Goal: Book appointment/travel/reservation

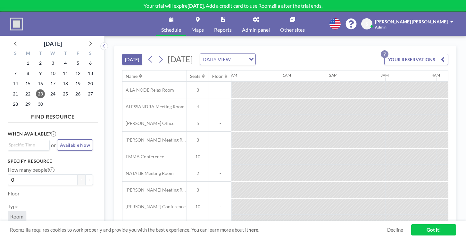
scroll to position [0, 625]
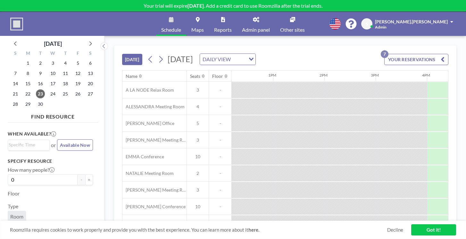
click at [48, 111] on h4 "FIND RESOURCE" at bounding box center [53, 115] width 90 height 9
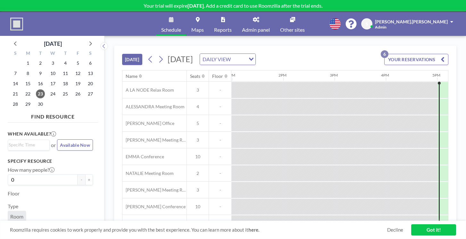
scroll to position [0, 667]
click at [156, 54] on button at bounding box center [161, 59] width 10 height 10
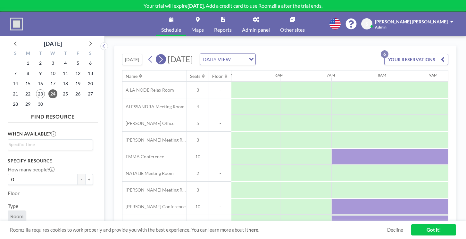
click at [156, 54] on button at bounding box center [161, 59] width 10 height 10
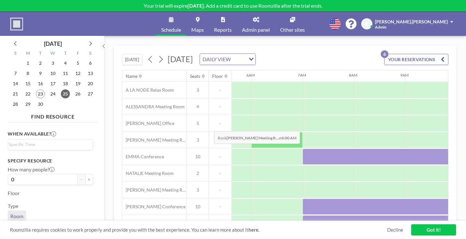
scroll to position [0, 292]
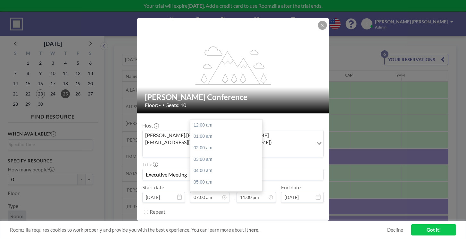
scroll to position [72, 0]
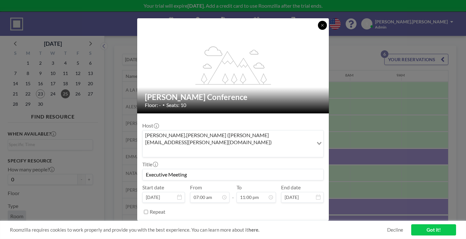
click at [318, 30] on button at bounding box center [322, 25] width 9 height 9
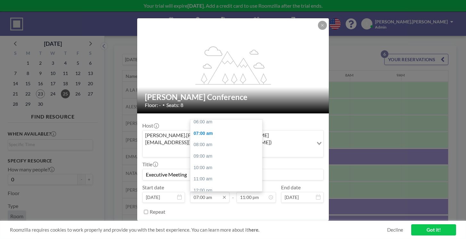
click at [213, 192] on input "07:00 am" at bounding box center [209, 197] width 39 height 11
click at [217, 173] on div "11:00 am" at bounding box center [226, 179] width 72 height 12
type input "11:00 am"
click at [251, 192] on input "11:00 pm" at bounding box center [256, 197] width 39 height 11
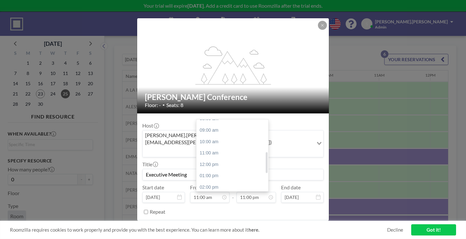
scroll to position [83, 0]
click at [227, 173] on div "12:00 pm" at bounding box center [233, 179] width 72 height 12
type input "12:00 pm"
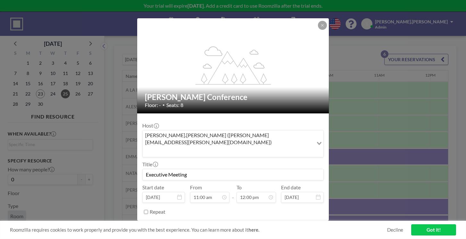
scroll to position [0, 0]
click at [266, 147] on input "Search for option" at bounding box center [228, 151] width 170 height 8
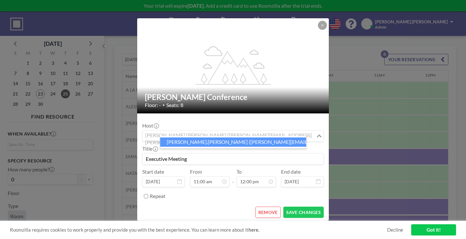
click at [261, 117] on form "Host [PERSON_NAME].[PERSON_NAME] ([PERSON_NAME][EMAIL_ADDRESS][PERSON_NAME][DOM…" at bounding box center [233, 169] width 192 height 110
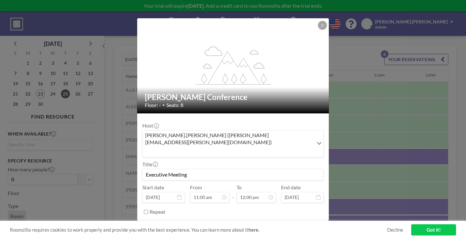
click at [287, 223] on button "SAVE CHANGES" at bounding box center [303, 228] width 40 height 11
